Goal: Navigation & Orientation: Find specific page/section

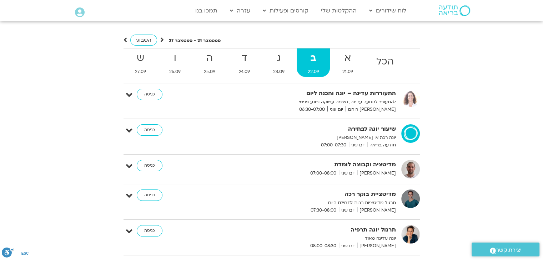
click at [245, 48] on ul "הכל א 21.09 ב 22.09 ג 23.09 ד 24.09 ה 25.09 ו 26.09 ש 27.09" at bounding box center [271, 65] width 296 height 35
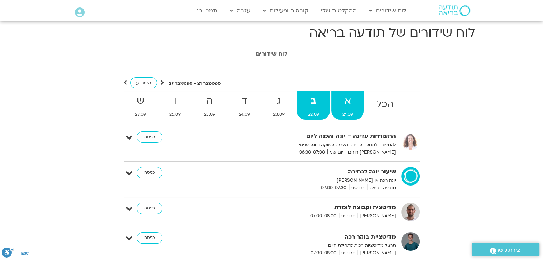
click at [343, 107] on strong "א" at bounding box center [347, 101] width 32 height 16
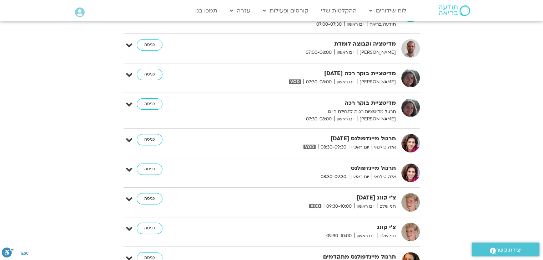
scroll to position [228, 0]
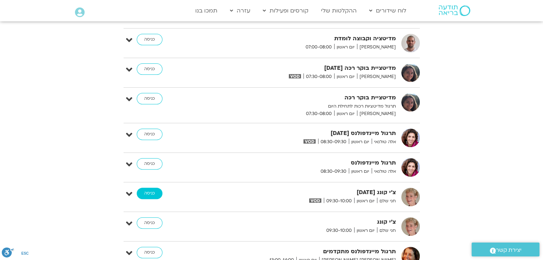
click at [153, 194] on link "כניסה" at bounding box center [150, 193] width 26 height 11
